Goal: Task Accomplishment & Management: Use online tool/utility

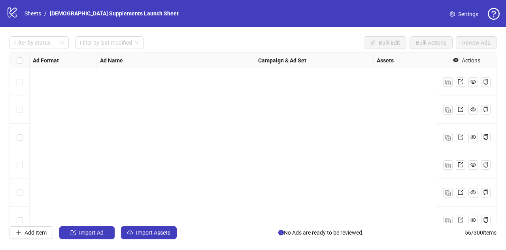
scroll to position [1394, 0]
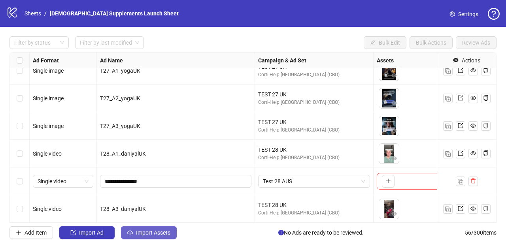
click at [156, 233] on span "Import Assets" at bounding box center [153, 233] width 34 height 6
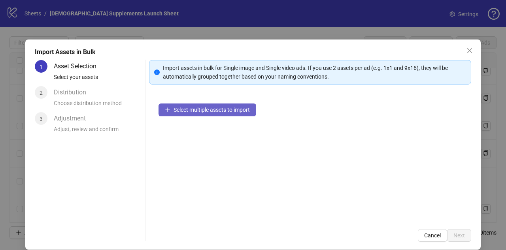
click at [202, 107] on span "Select multiple assets to import" at bounding box center [211, 110] width 76 height 6
click at [174, 106] on button "Select multiple assets to import" at bounding box center [207, 110] width 98 height 13
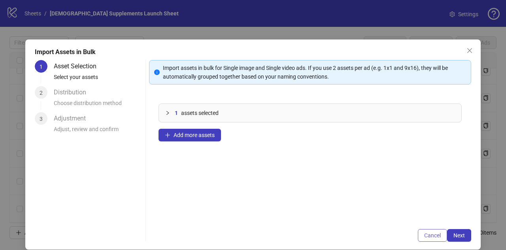
click at [430, 237] on span "Cancel" at bounding box center [432, 235] width 17 height 6
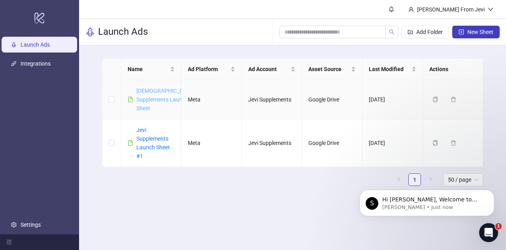
click at [145, 101] on link "[DEMOGRAPHIC_DATA] Supplements Launch Sheet" at bounding box center [165, 100] width 58 height 24
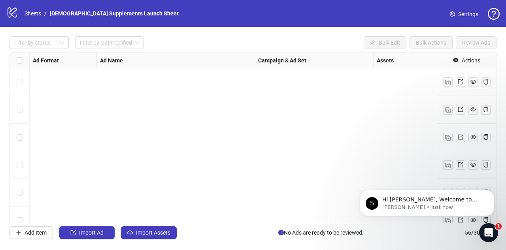
scroll to position [1391, 0]
